Goal: Information Seeking & Learning: Compare options

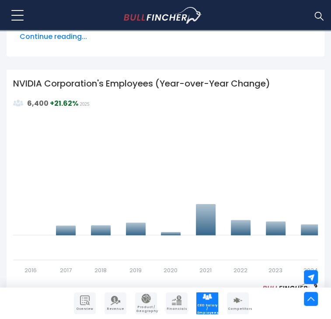
scroll to position [654, 0]
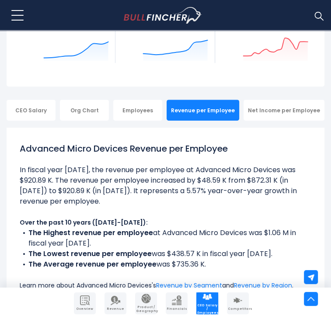
scroll to position [128, 0]
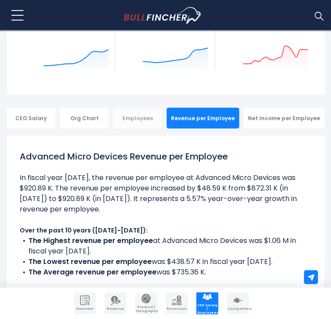
click at [147, 107] on div "Employees" at bounding box center [137, 117] width 49 height 21
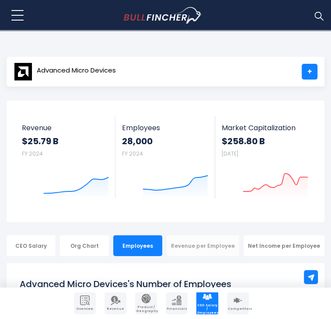
click at [190, 235] on div "Revenue per Employee" at bounding box center [202, 245] width 73 height 21
click at [209, 235] on div "Revenue per Employee" at bounding box center [202, 245] width 73 height 21
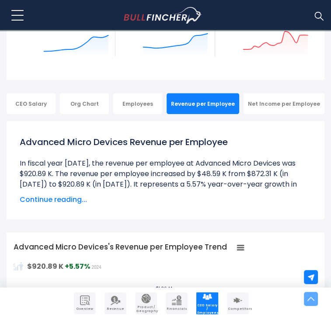
scroll to position [154, 0]
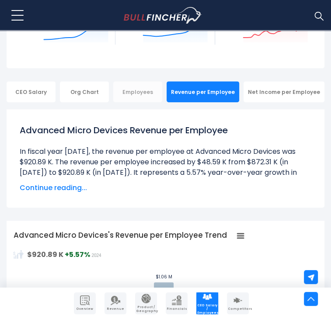
click at [133, 81] on div "Employees" at bounding box center [137, 91] width 49 height 21
click at [135, 81] on div "Employees" at bounding box center [137, 91] width 49 height 21
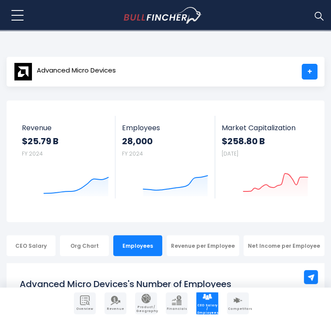
click at [85, 305] on link "Overview" at bounding box center [85, 303] width 22 height 22
